Goal: Check status: Check status

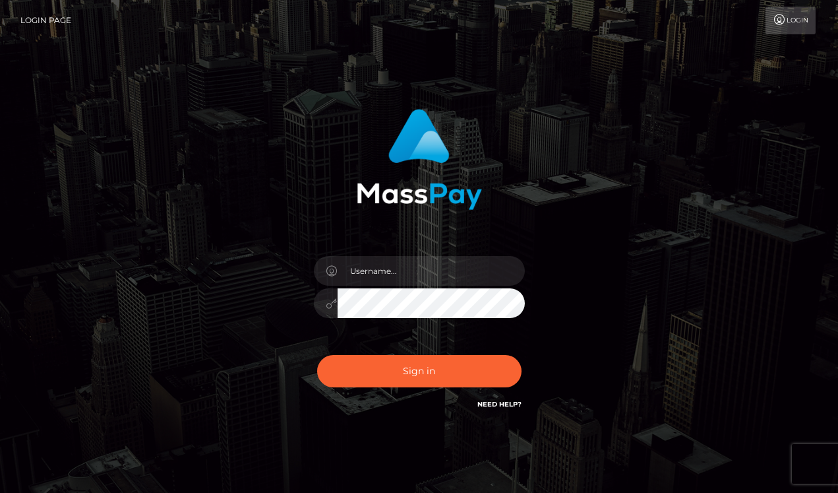
click at [754, 191] on div "Sign in" at bounding box center [420, 267] width 752 height 336
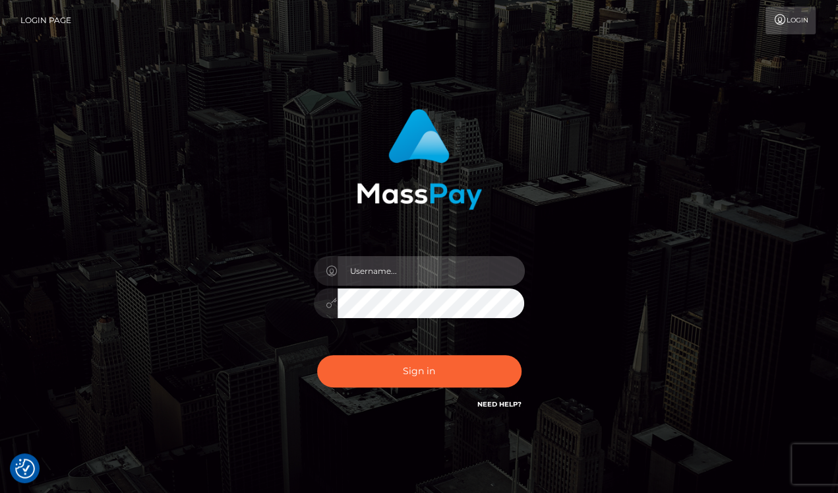
click at [378, 268] on input "text" at bounding box center [431, 271] width 187 height 30
paste input "drew guizzetti"
type input "drew guizzetti"
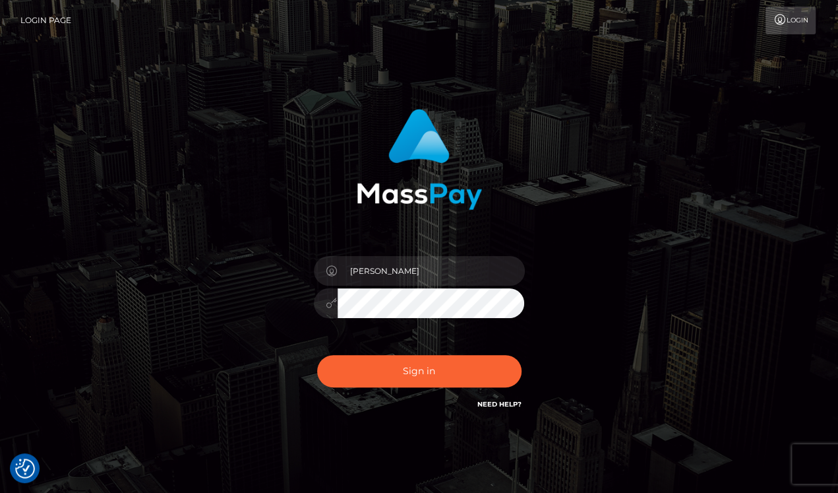
click at [764, 275] on div "drew guizzetti Sign in" at bounding box center [420, 267] width 752 height 336
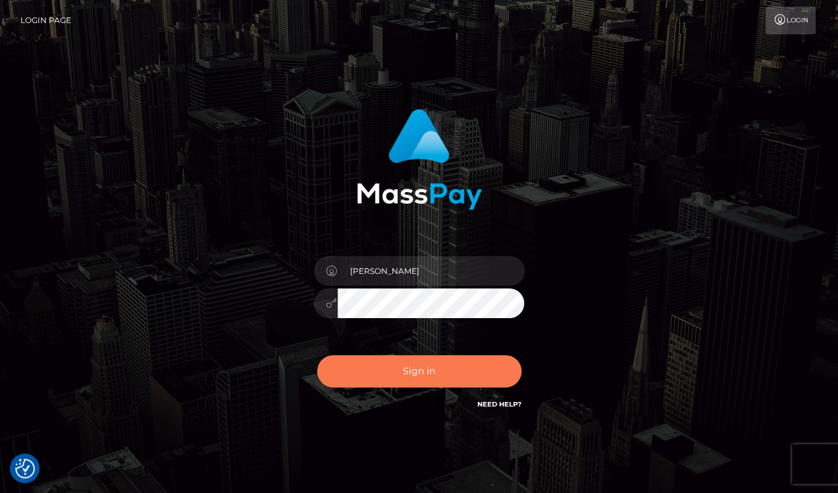
click at [425, 365] on button "Sign in" at bounding box center [419, 371] width 204 height 32
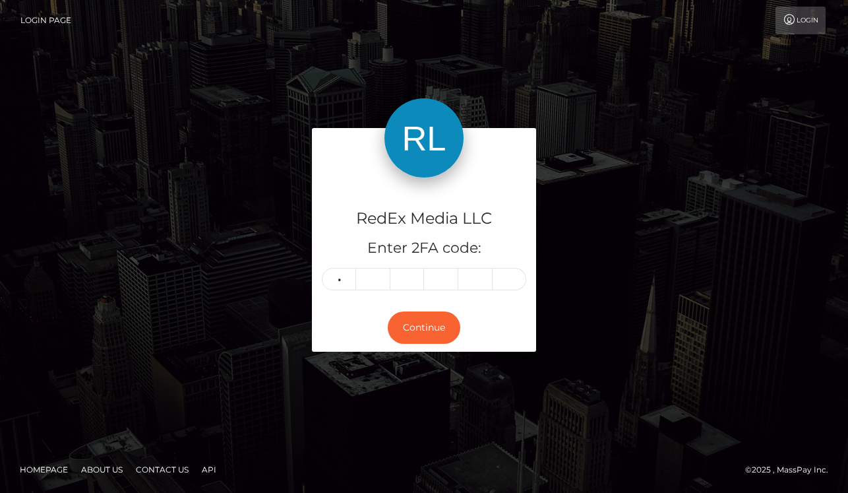
type input "5"
type input "7"
type input "8"
type input "4"
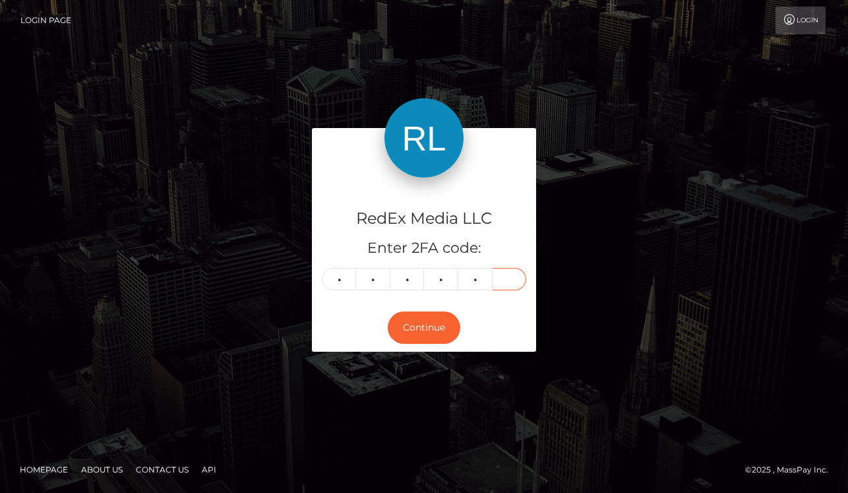
type input "2"
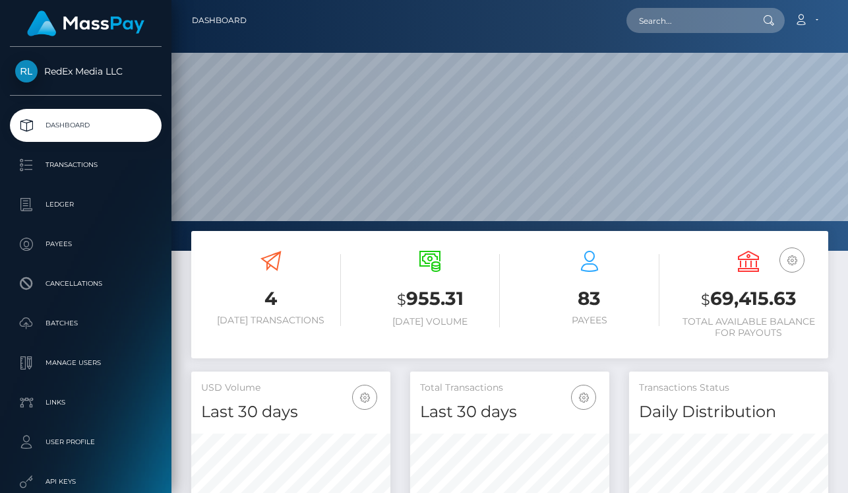
scroll to position [233, 199]
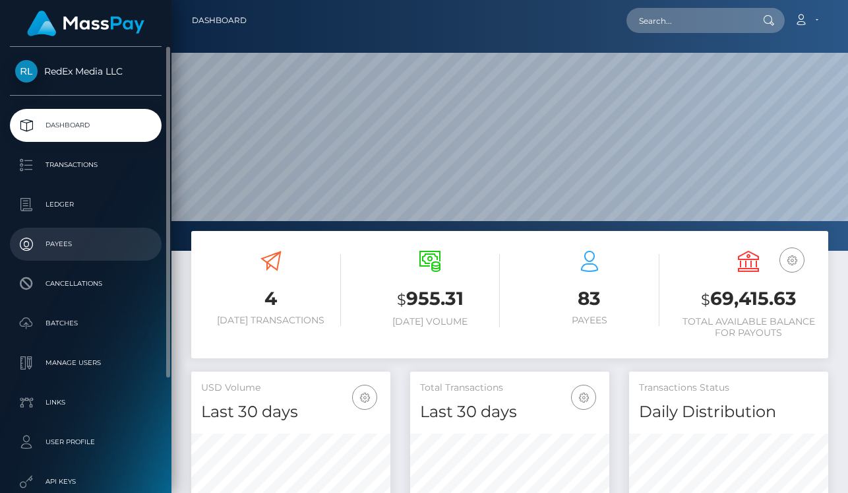
click at [84, 239] on p "Payees" at bounding box center [85, 244] width 141 height 20
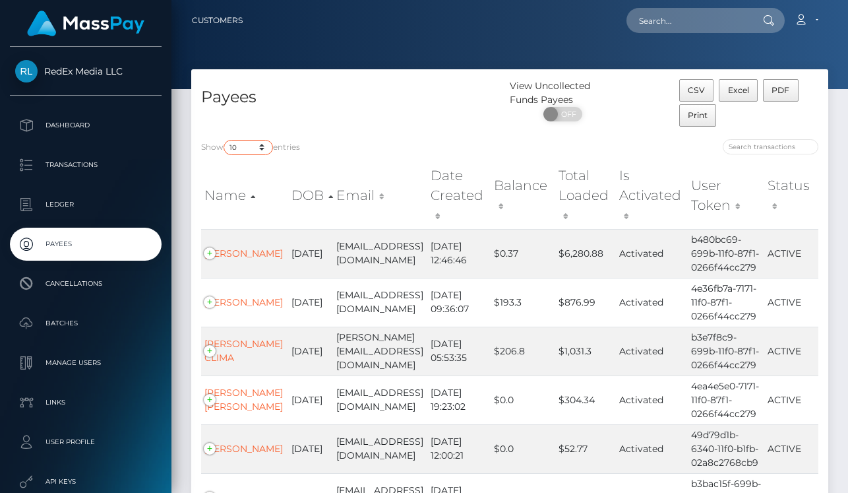
click at [260, 148] on select "10 25 50 100 250" at bounding box center [248, 147] width 49 height 15
select select "250"
click at [225, 140] on select "10 25 50 100 250" at bounding box center [248, 147] width 49 height 15
click at [394, 126] on div "Payees" at bounding box center [350, 104] width 318 height 50
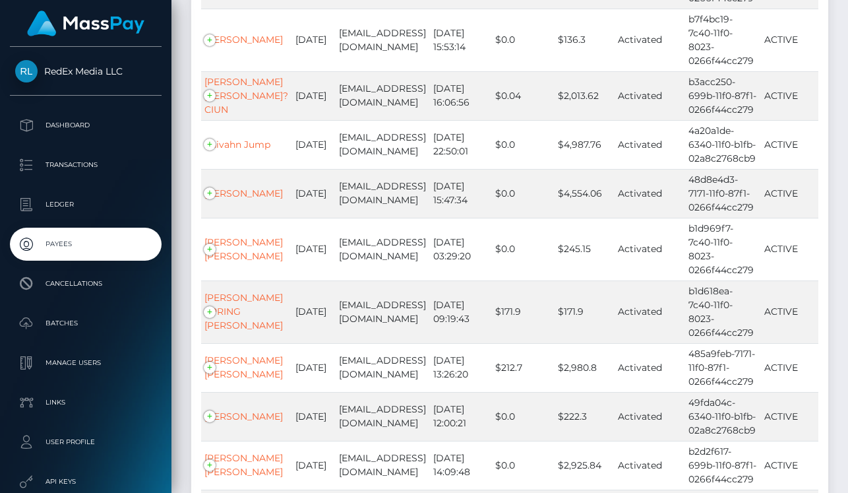
scroll to position [2182, 0]
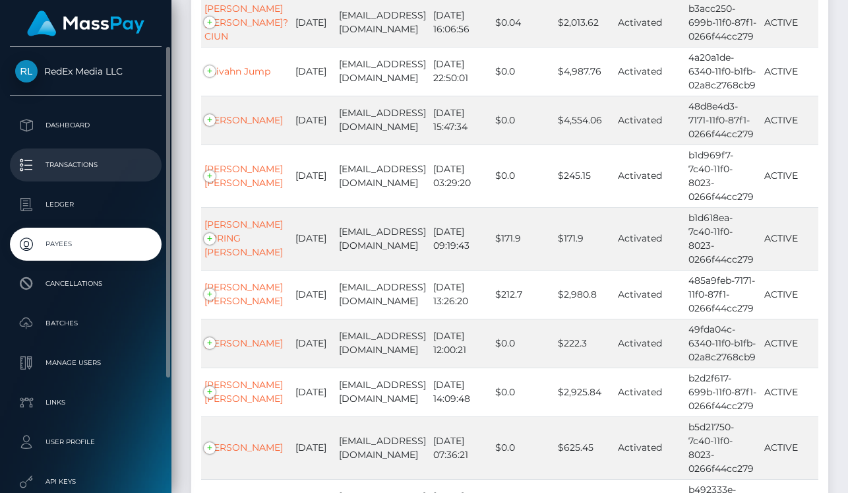
click at [107, 170] on p "Transactions" at bounding box center [85, 165] width 141 height 20
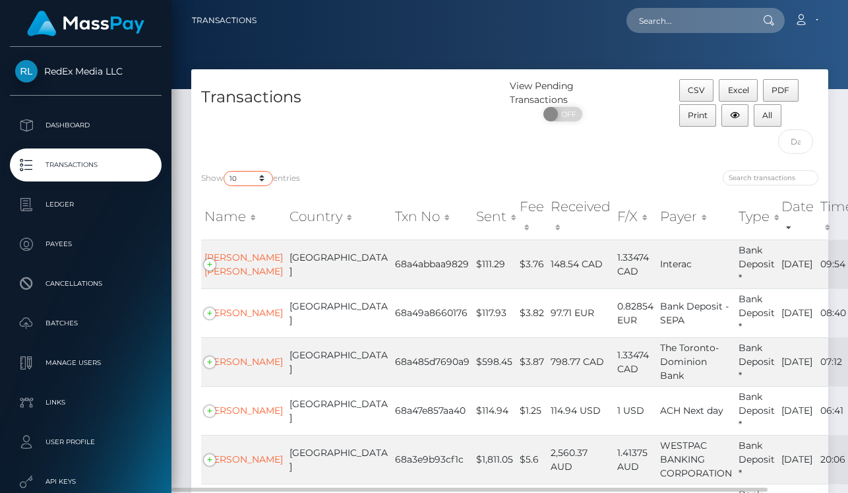
click at [261, 183] on select "10 25 50 100 250 500 1,000 3,500" at bounding box center [248, 178] width 49 height 15
select select "500"
click at [225, 171] on select "10 25 50 100 250 500 1,000 3,500" at bounding box center [248, 178] width 49 height 15
click at [373, 137] on div "Transactions" at bounding box center [350, 119] width 318 height 81
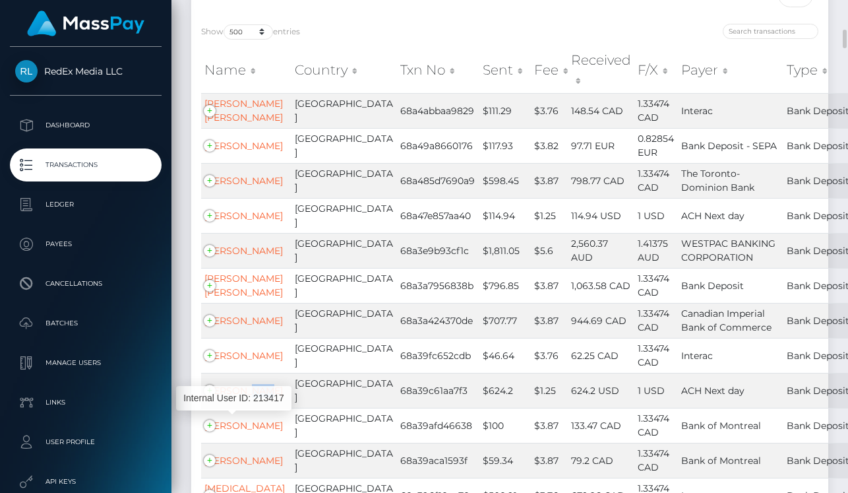
scroll to position [171, 0]
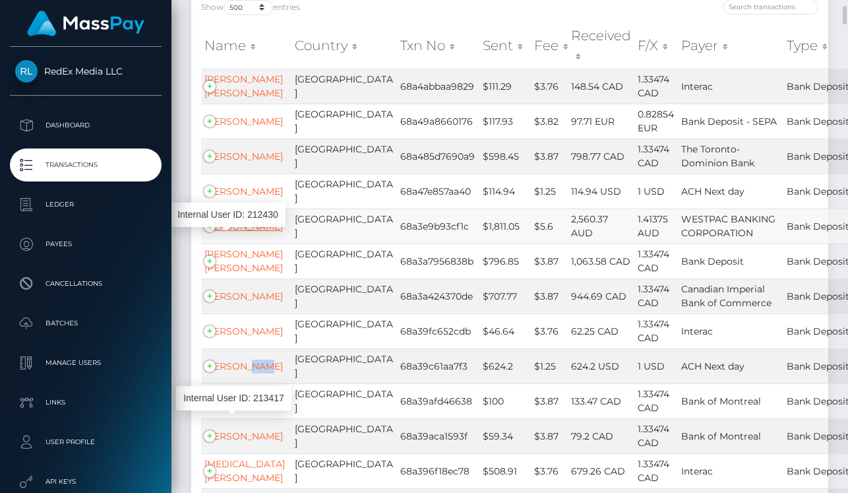
click at [212, 232] on link "TEGAN R SPENCER" at bounding box center [243, 226] width 78 height 12
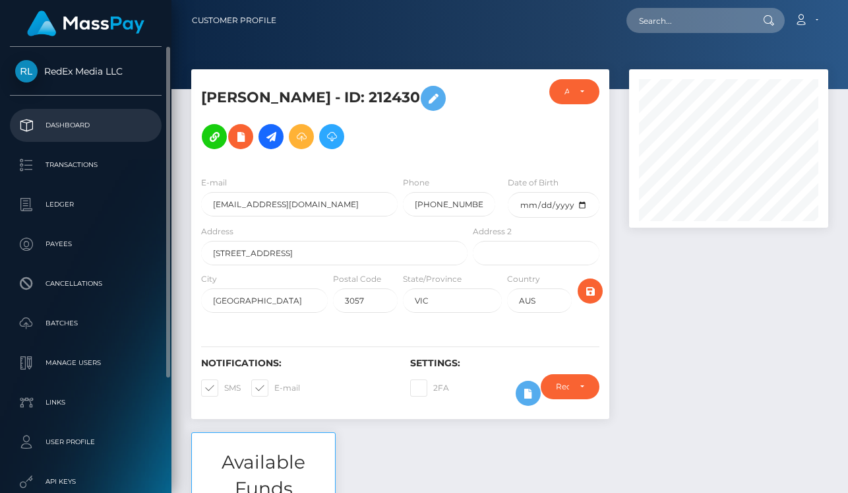
click at [69, 127] on p "Dashboard" at bounding box center [85, 125] width 141 height 20
